Goal: Task Accomplishment & Management: Complete application form

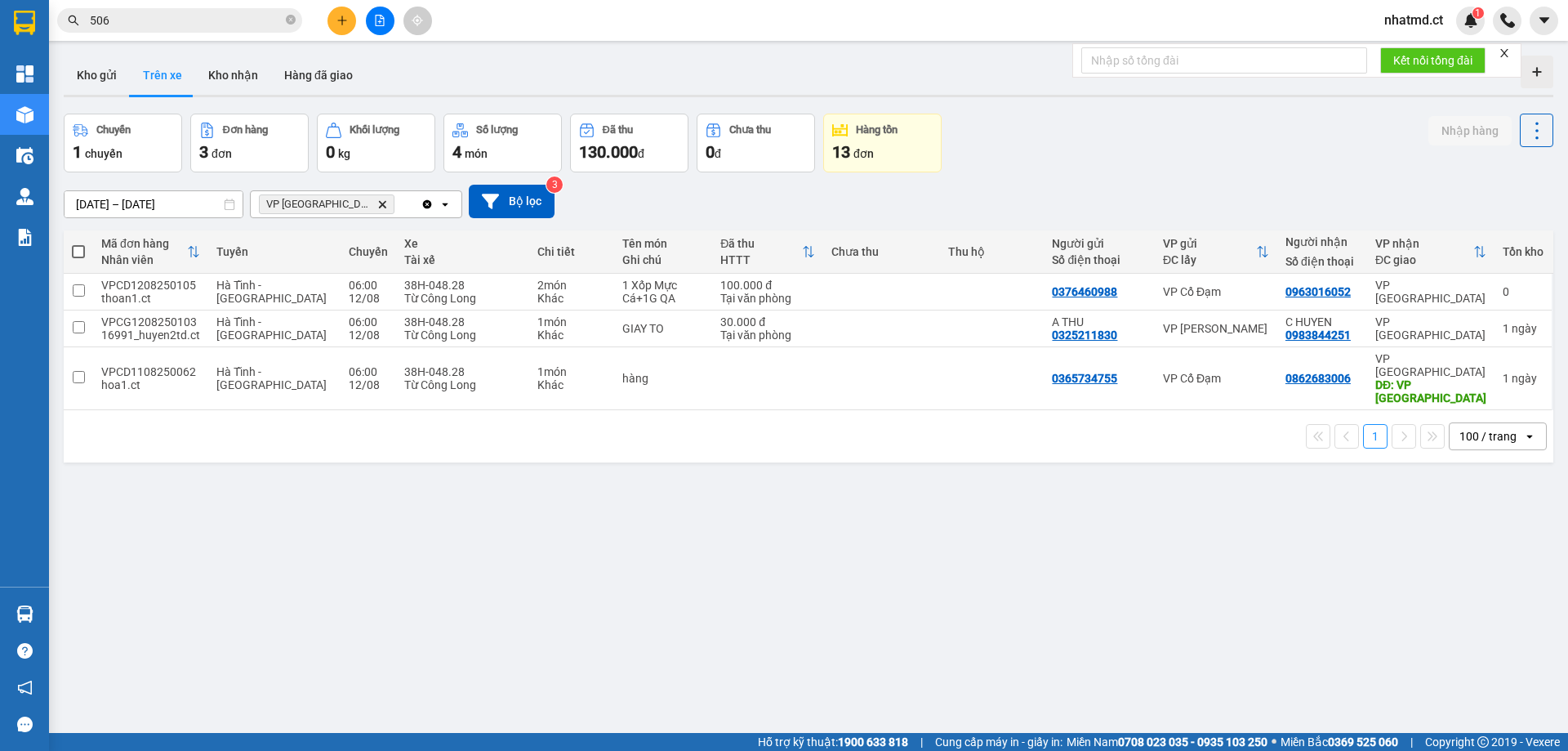
scroll to position [28, 0]
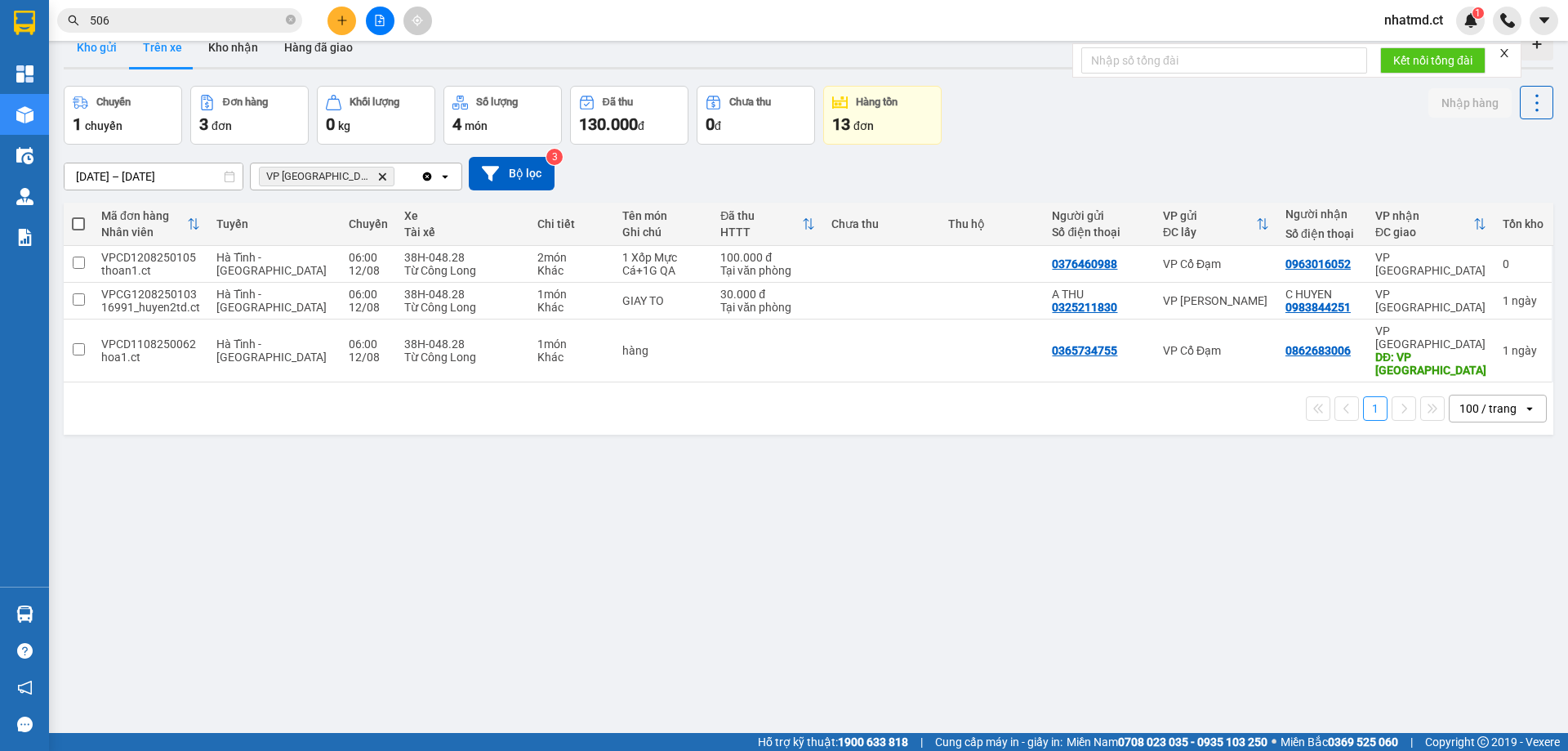
click at [108, 51] on button "Kho gửi" at bounding box center [97, 48] width 66 height 39
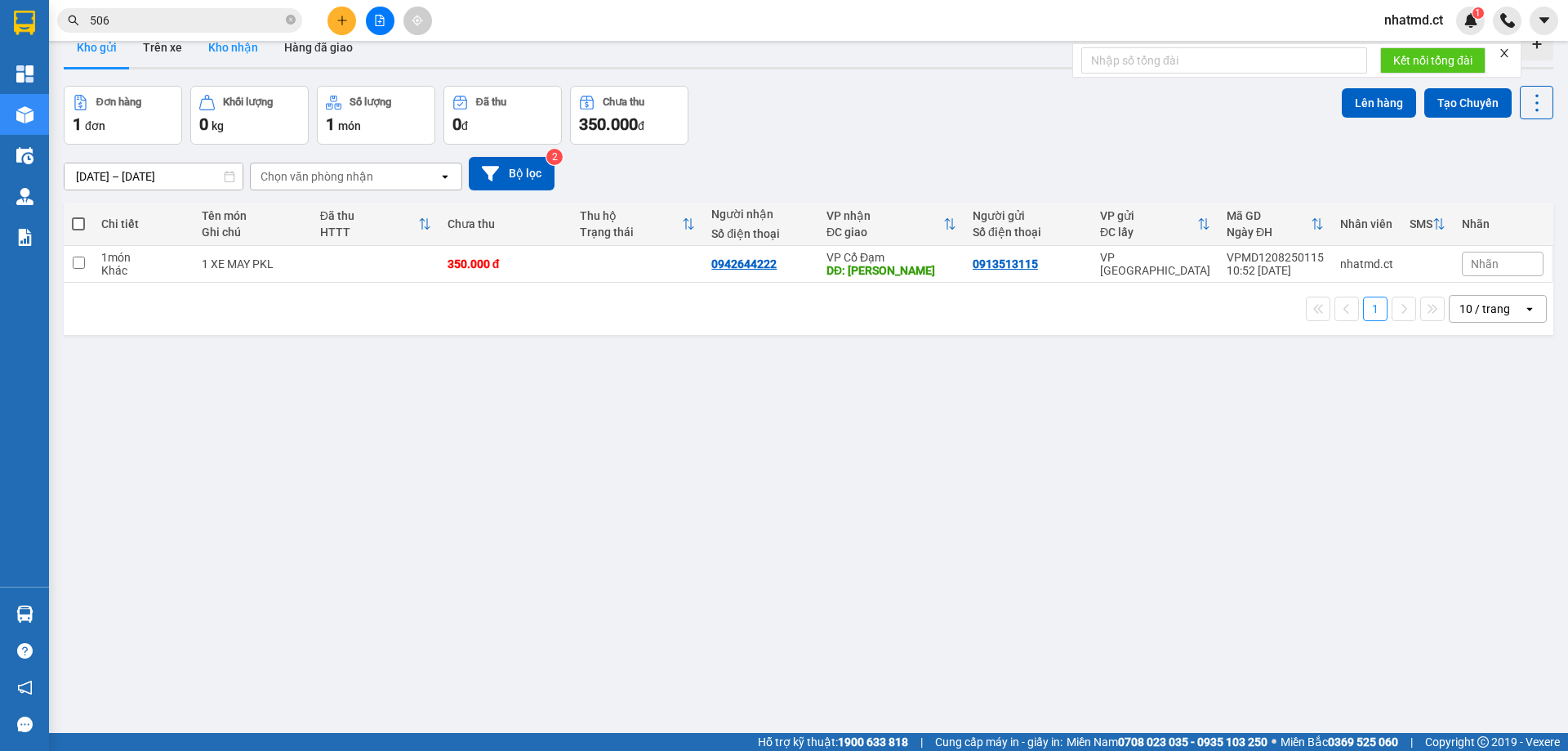
click at [228, 52] on button "Kho nhận" at bounding box center [233, 48] width 76 height 39
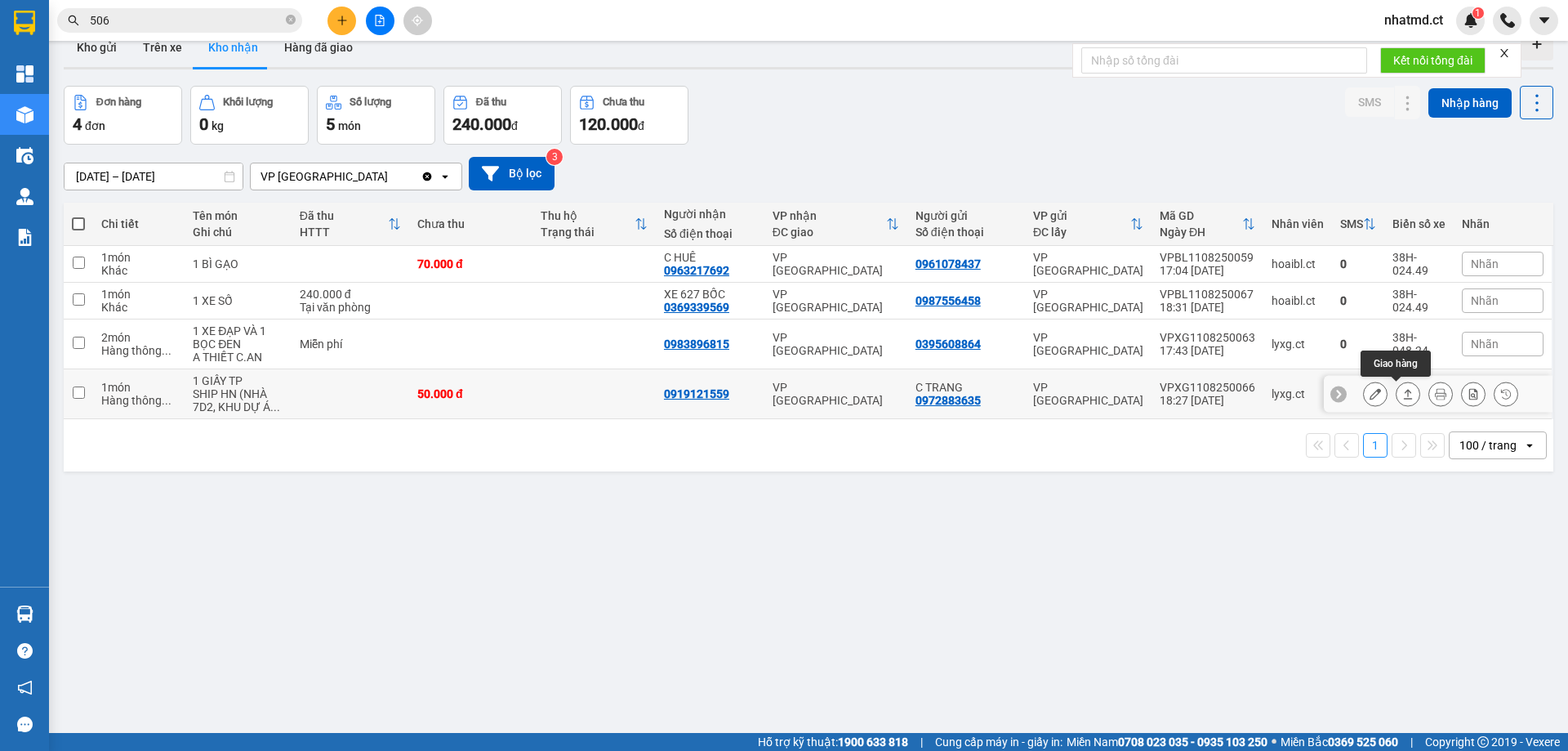
click at [1403, 398] on icon at bounding box center [1408, 394] width 11 height 11
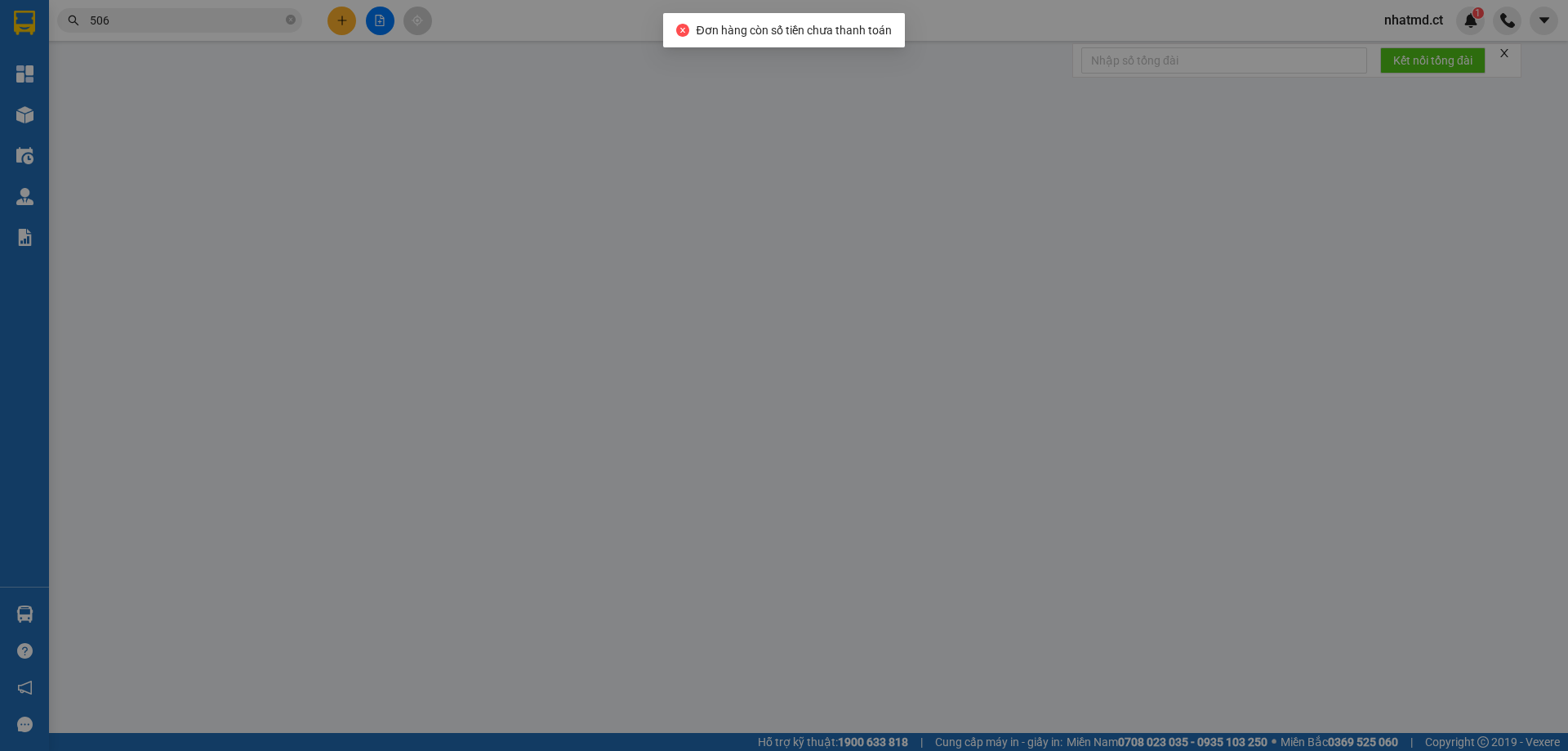
type input "0972883635"
type input "C TRANG"
type input "0919121559"
type input "50.000"
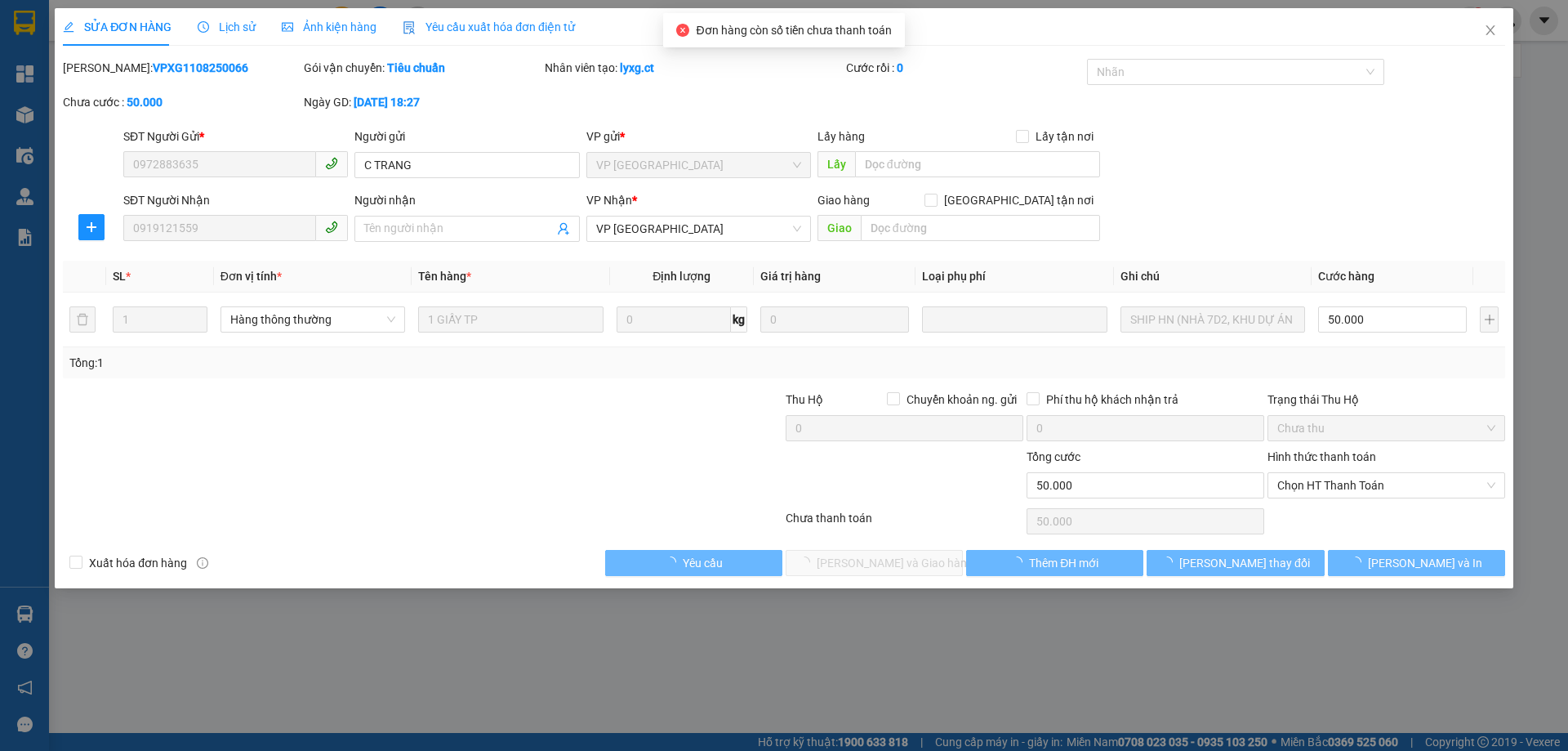
click at [1324, 434] on span "Chưa thu" at bounding box center [1386, 428] width 218 height 25
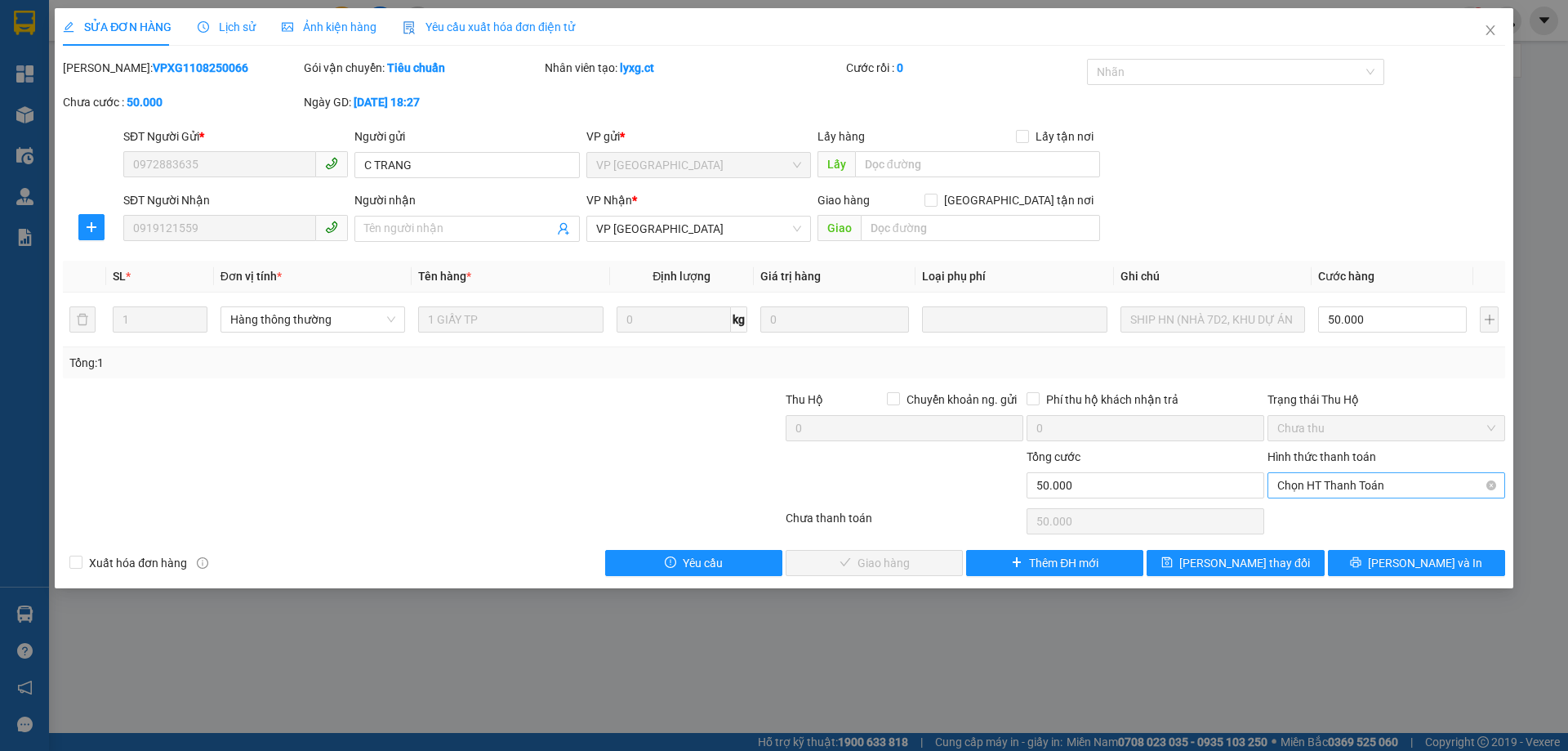
click at [1324, 486] on span "Chọn HT Thanh Toán" at bounding box center [1386, 485] width 218 height 25
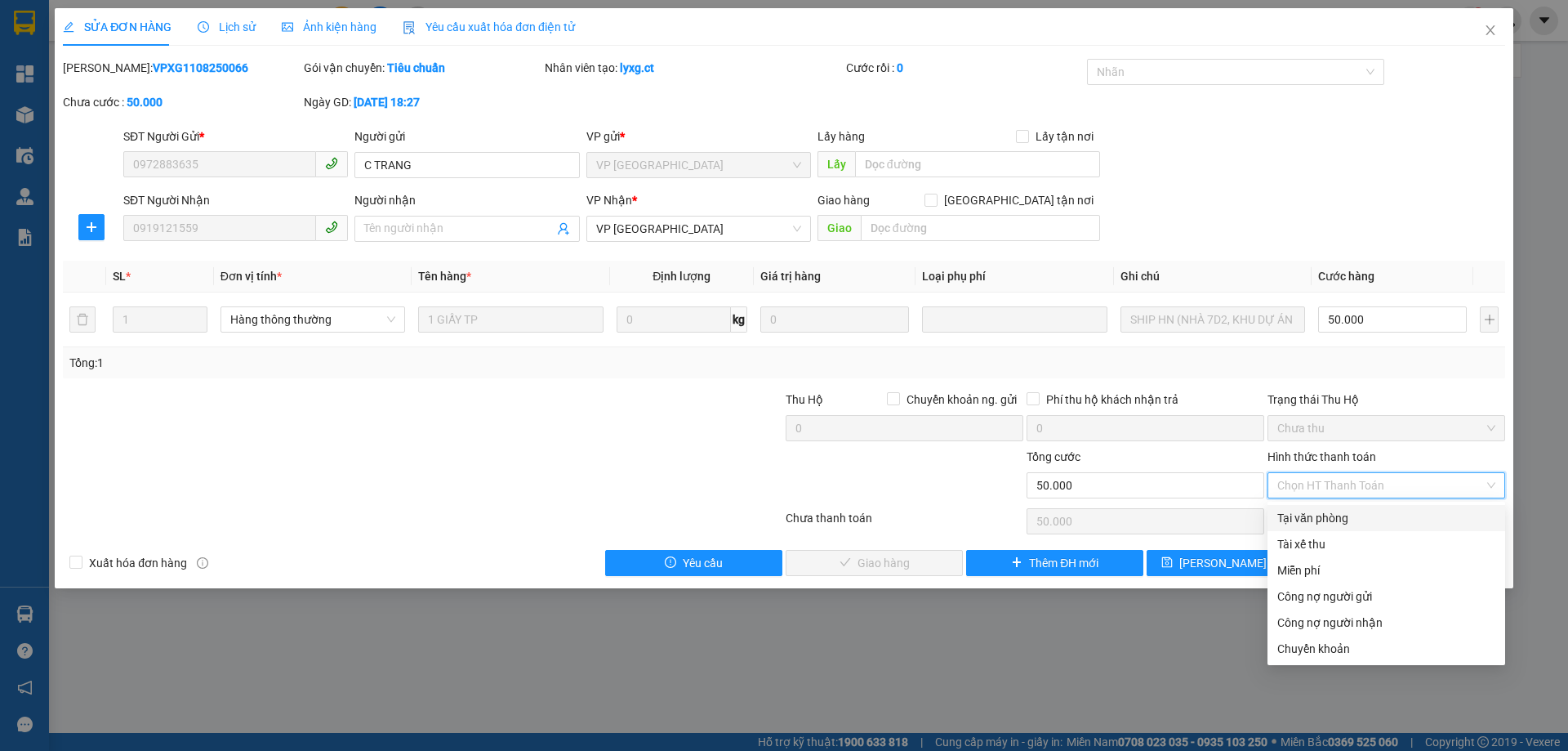
click at [1321, 514] on div "Tại văn phòng" at bounding box center [1386, 518] width 218 height 18
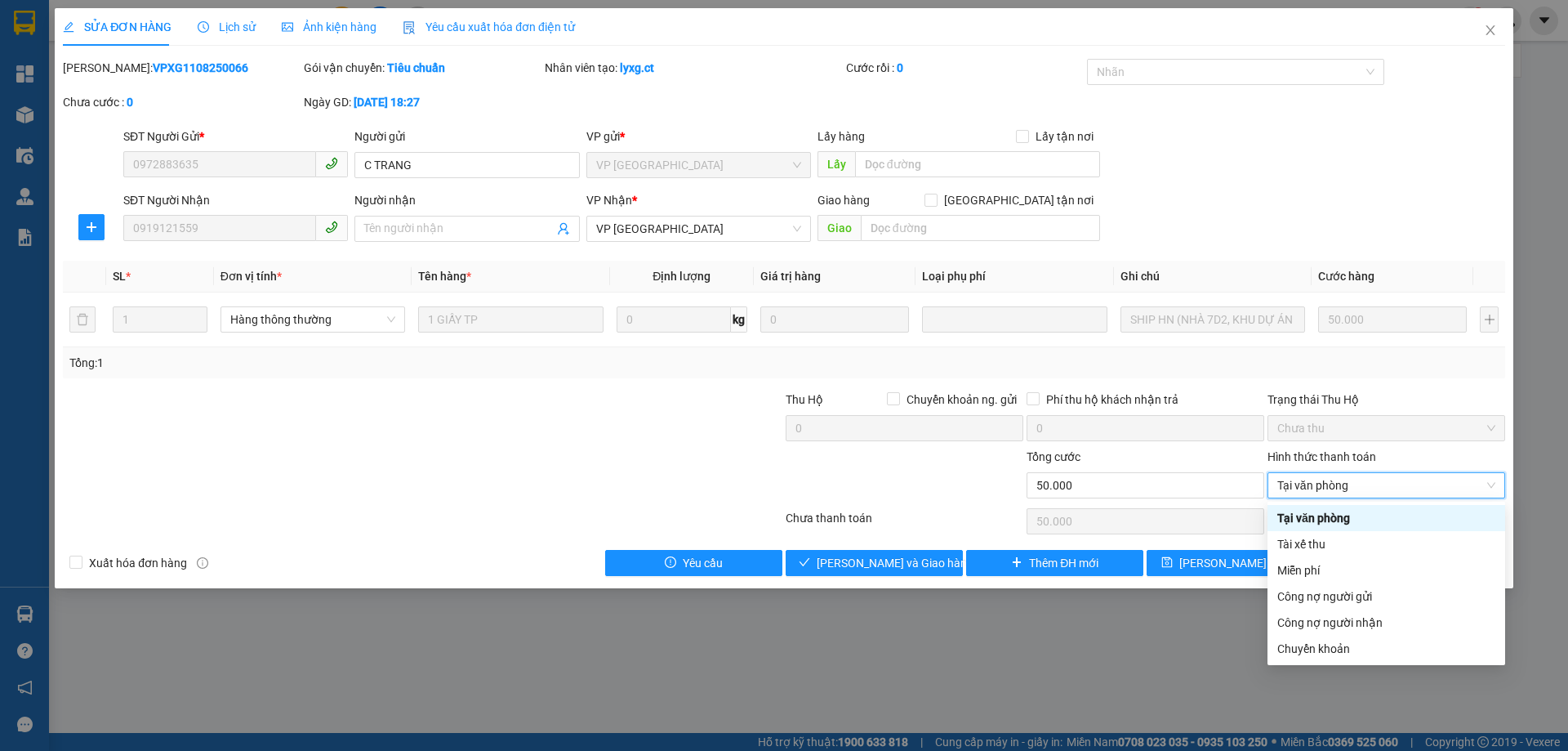
type input "0"
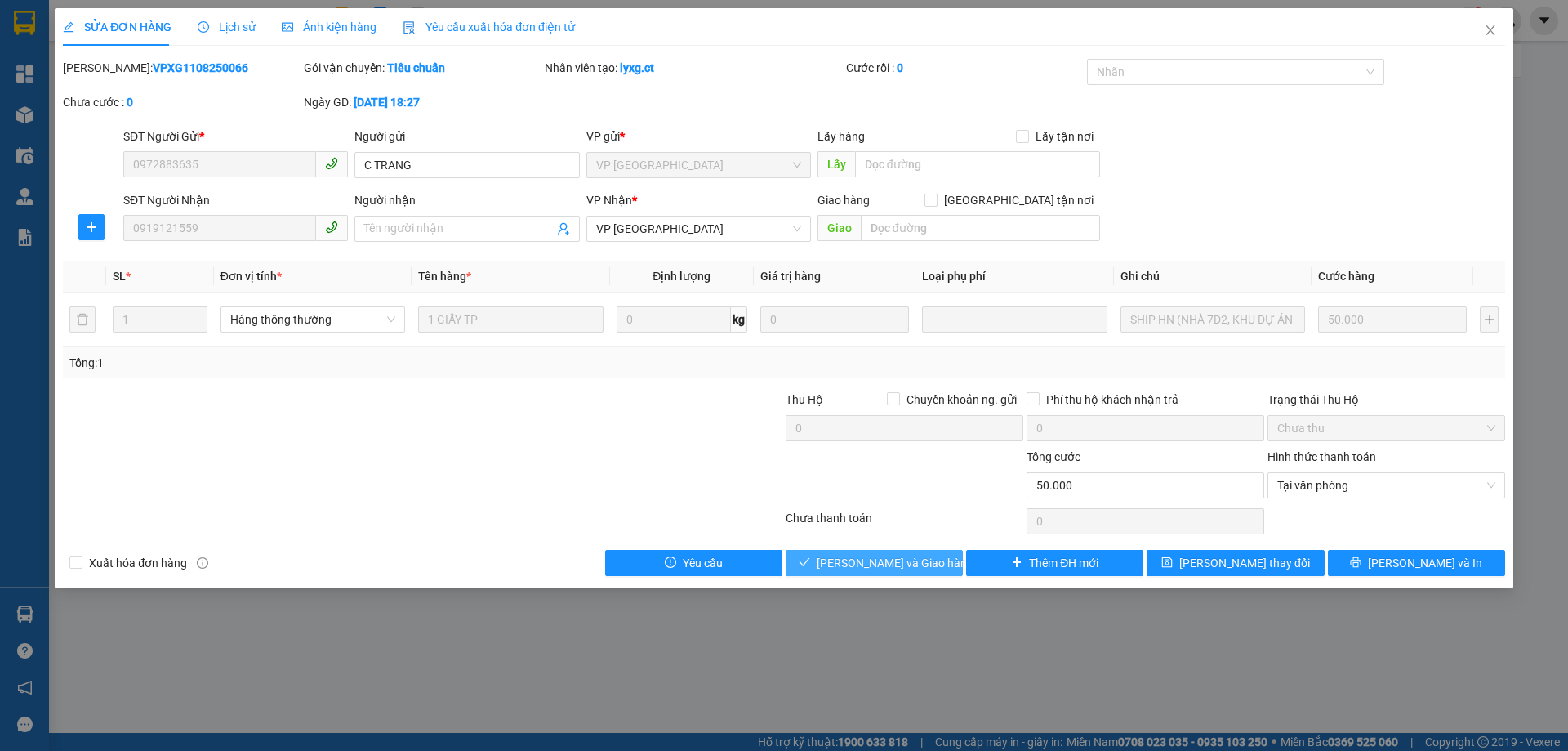
click at [906, 563] on span "[PERSON_NAME] và Giao hàng" at bounding box center [895, 563] width 157 height 18
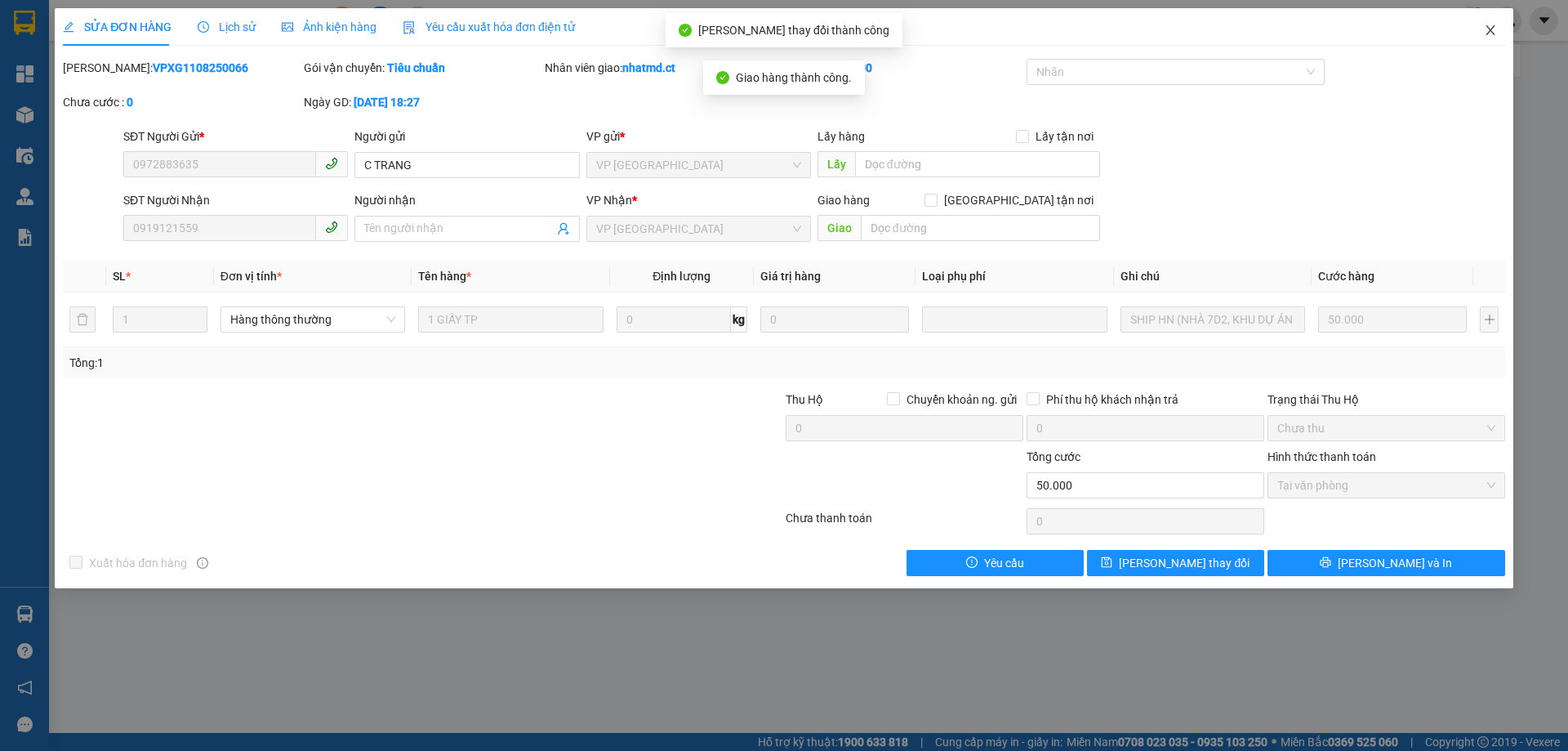
click at [1485, 23] on span "Close" at bounding box center [1491, 31] width 46 height 46
